Goal: Task Accomplishment & Management: Complete application form

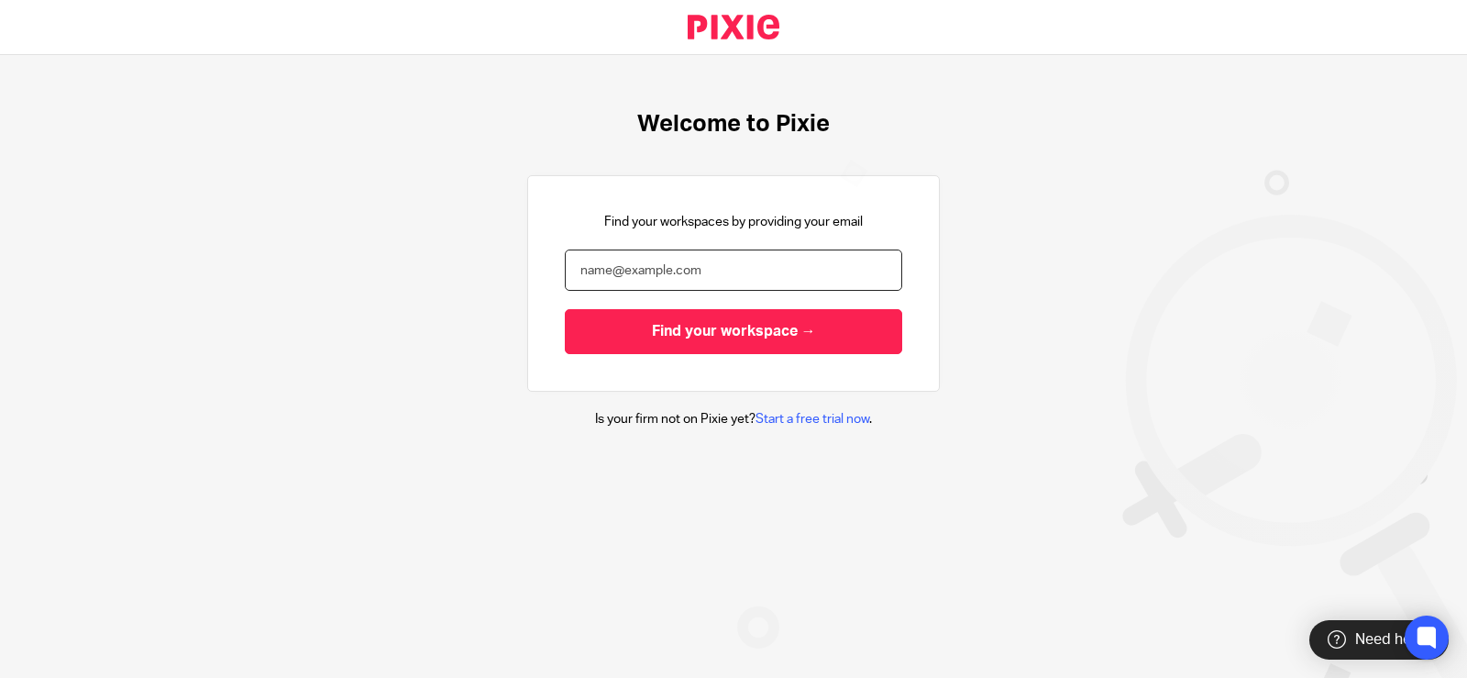
click at [659, 274] on input "email" at bounding box center [733, 269] width 337 height 41
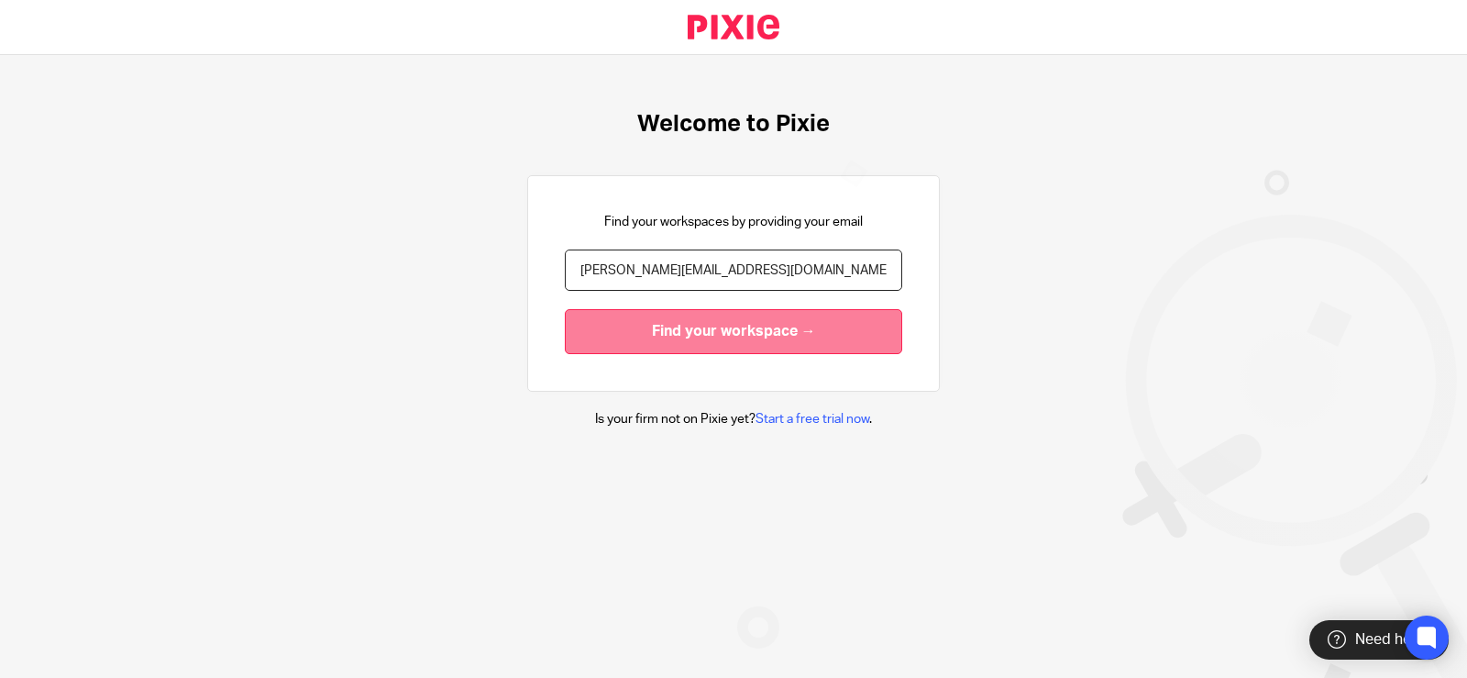
type input "paul@businessaffairs.ca"
click at [667, 314] on input "Find your workspace →" at bounding box center [733, 331] width 337 height 45
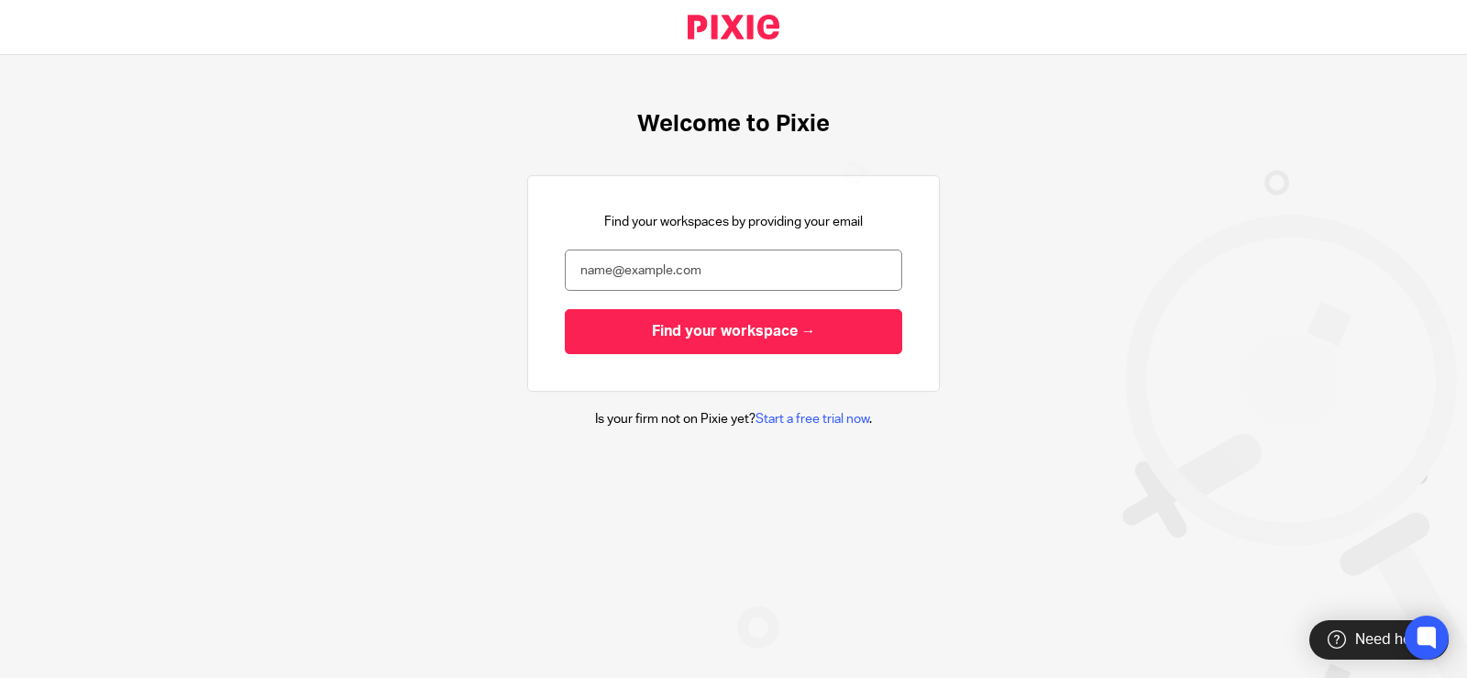
click at [752, 29] on link at bounding box center [733, 27] width 151 height 54
click at [742, 31] on link at bounding box center [733, 27] width 151 height 54
